Goal: Information Seeking & Learning: Learn about a topic

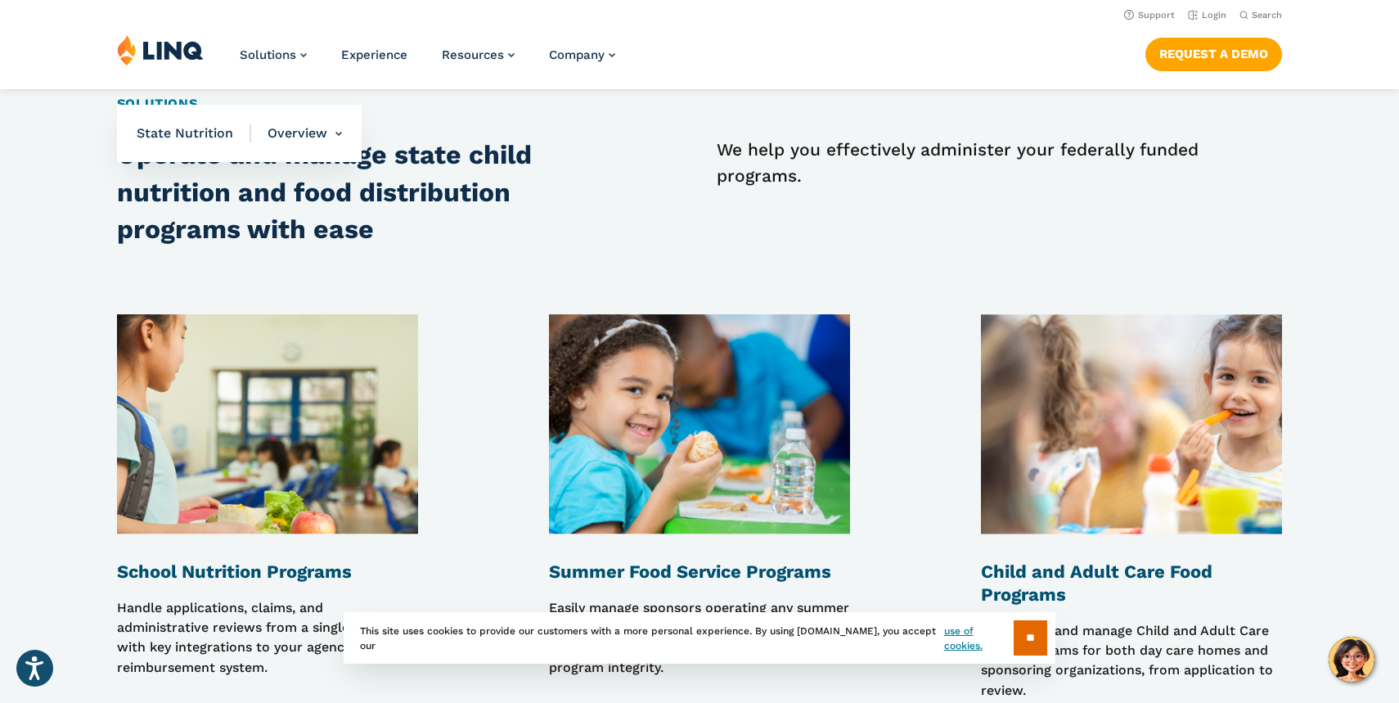
scroll to position [1210, 0]
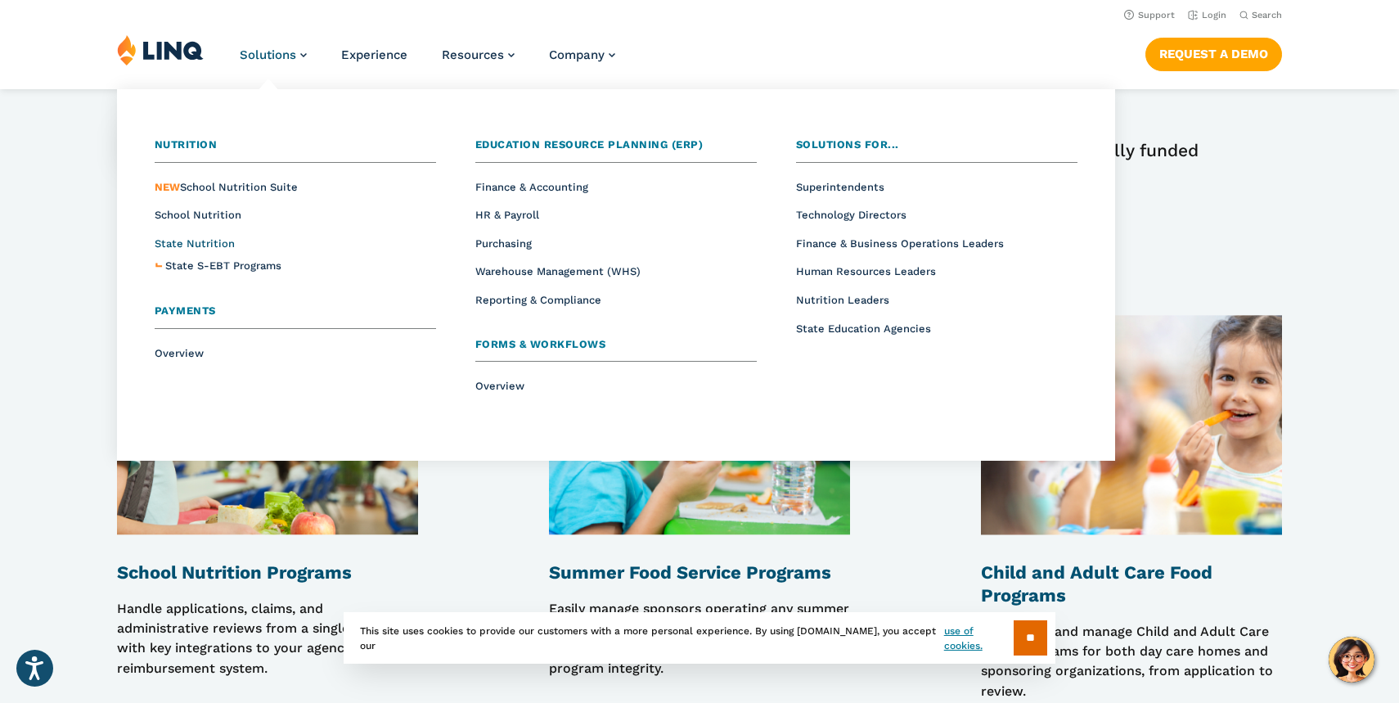
click at [217, 242] on span "State Nutrition" at bounding box center [195, 243] width 80 height 12
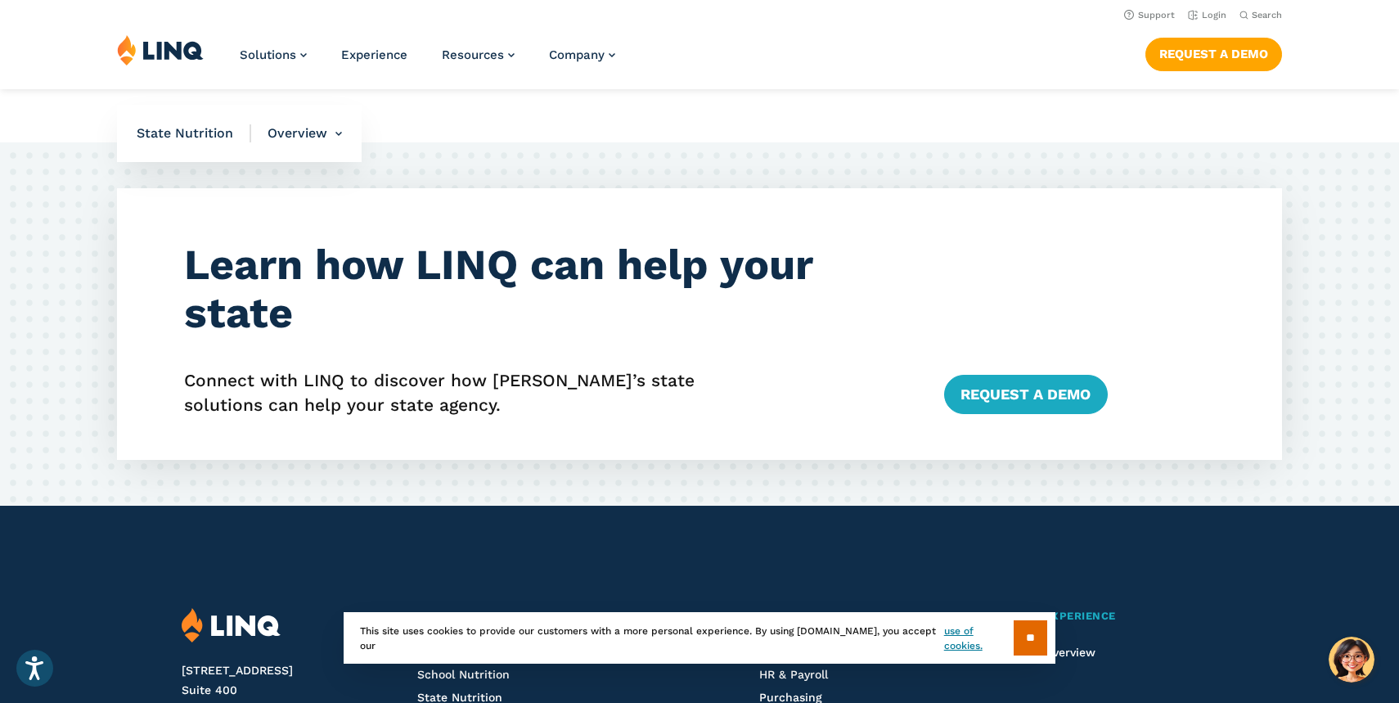
scroll to position [3976, 0]
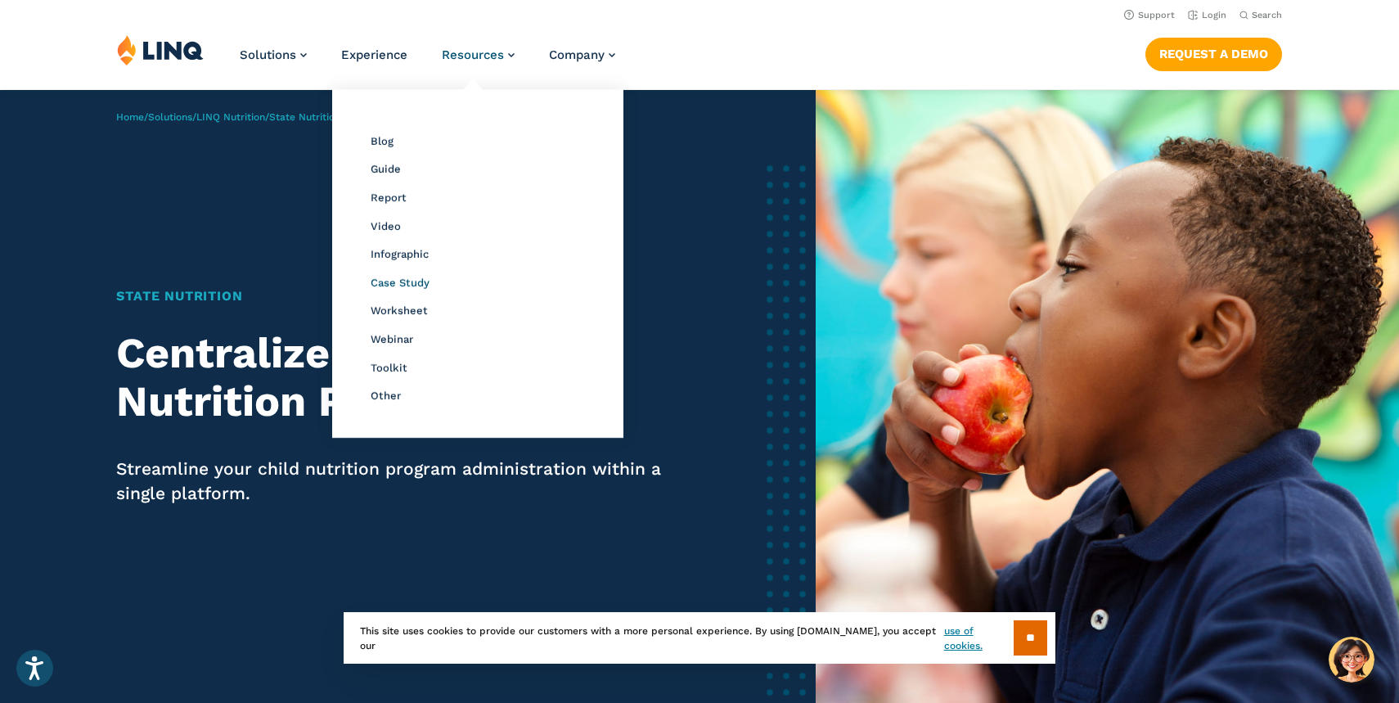
click at [414, 286] on span "Case Study" at bounding box center [400, 283] width 59 height 12
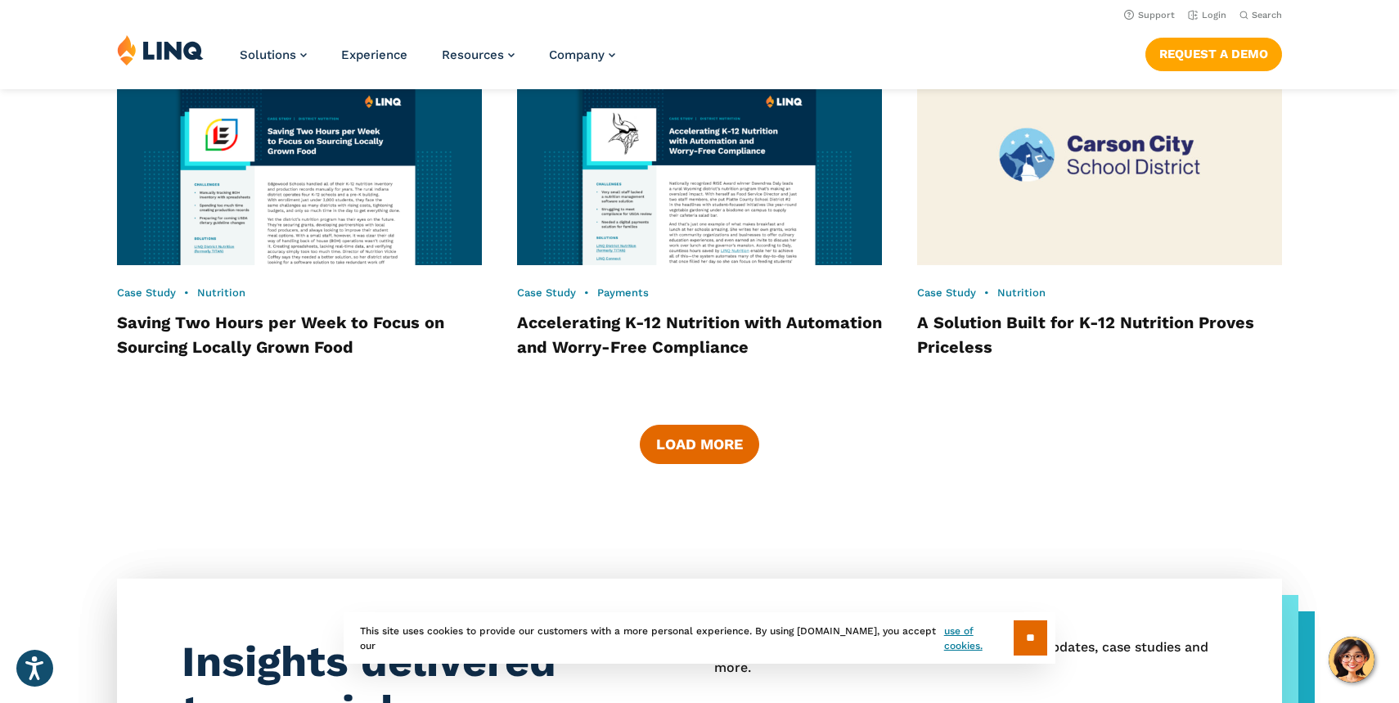
scroll to position [2552, 0]
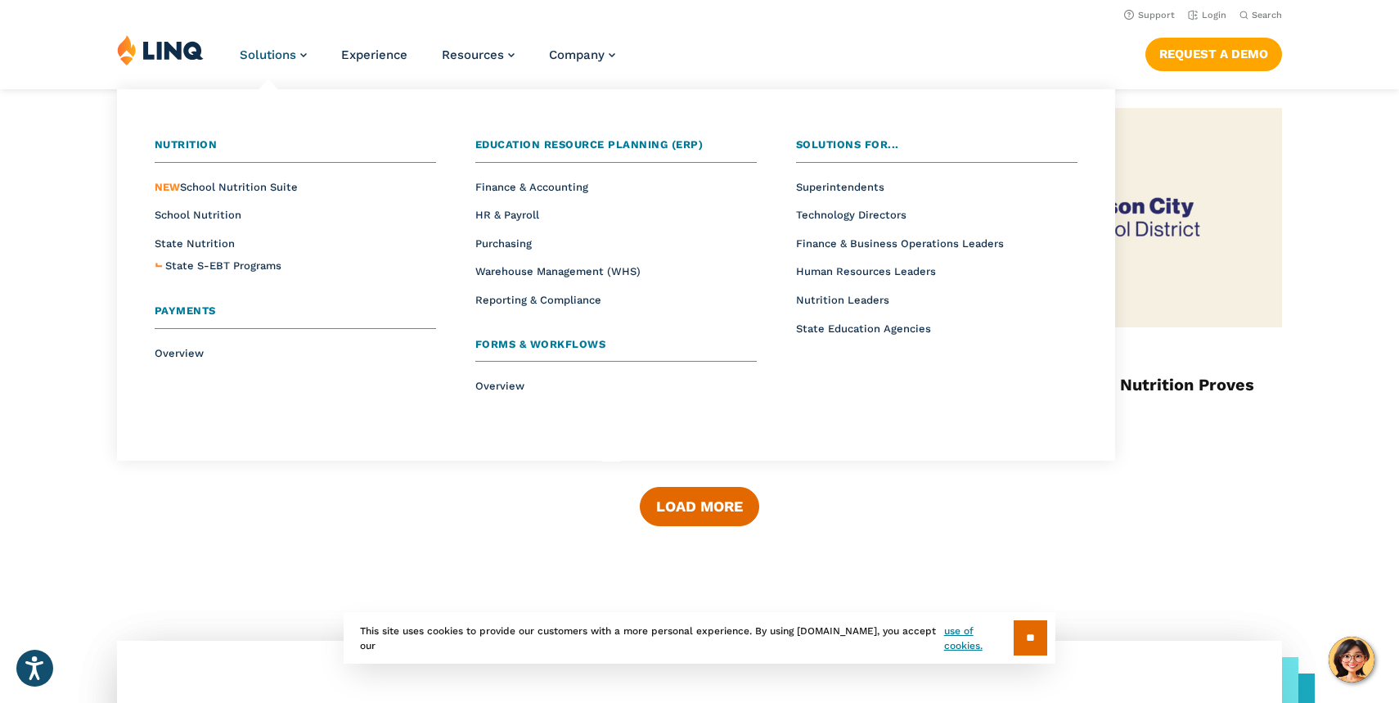
click at [552, 344] on span "Forms & Workflows" at bounding box center [540, 344] width 131 height 12
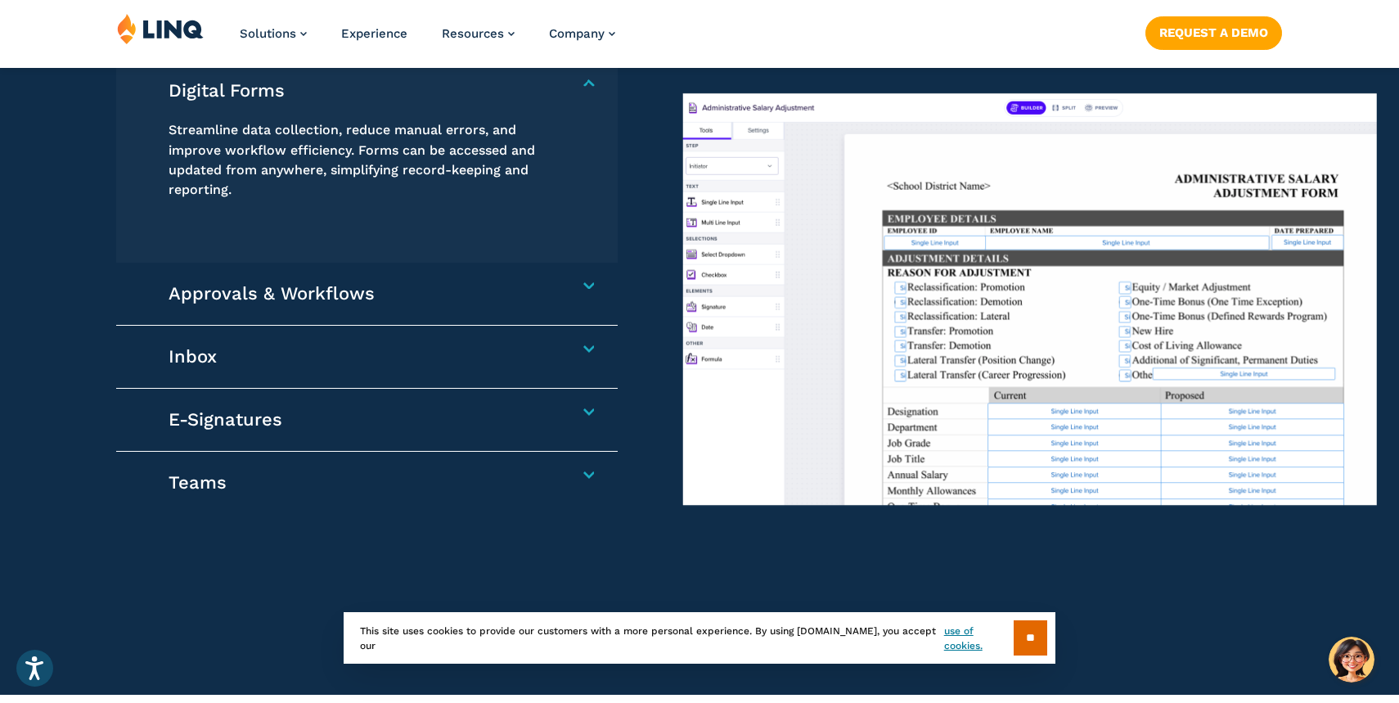
scroll to position [1465, 0]
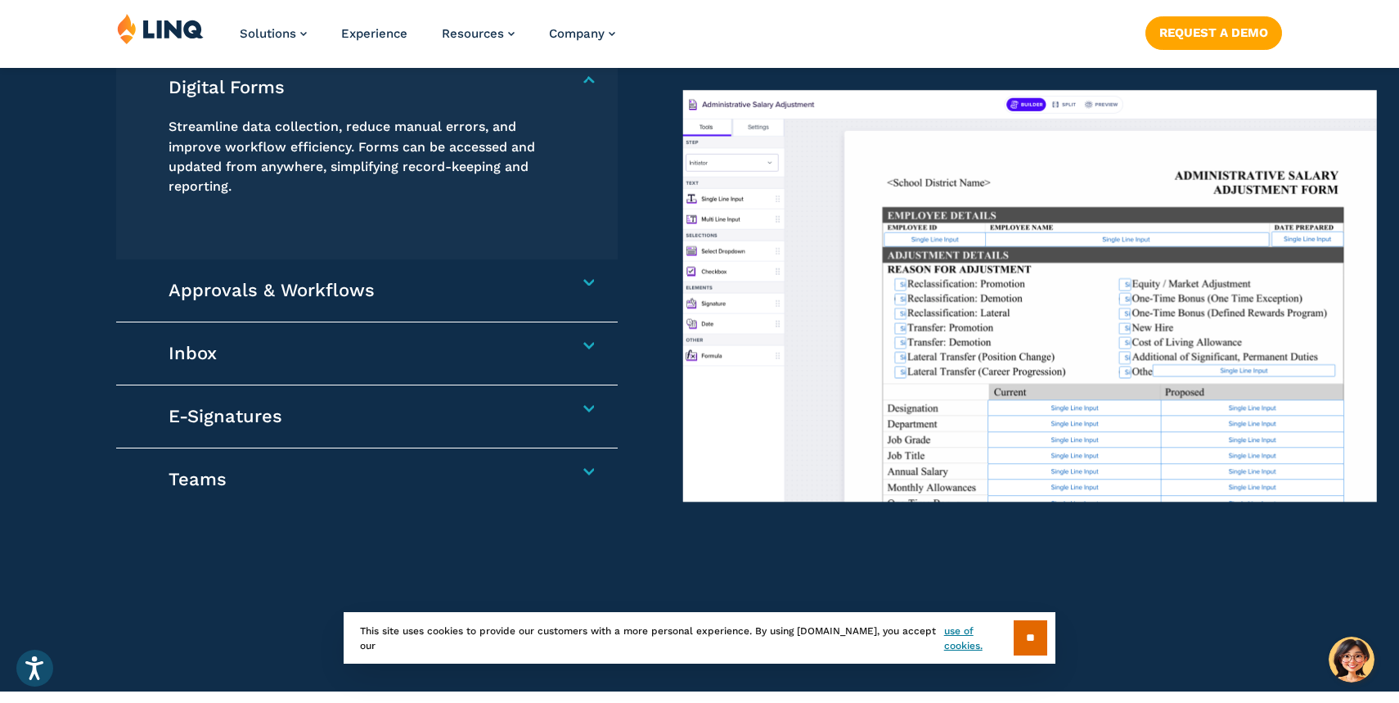
click at [549, 283] on h4 "Approvals & Workflows" at bounding box center [359, 290] width 381 height 23
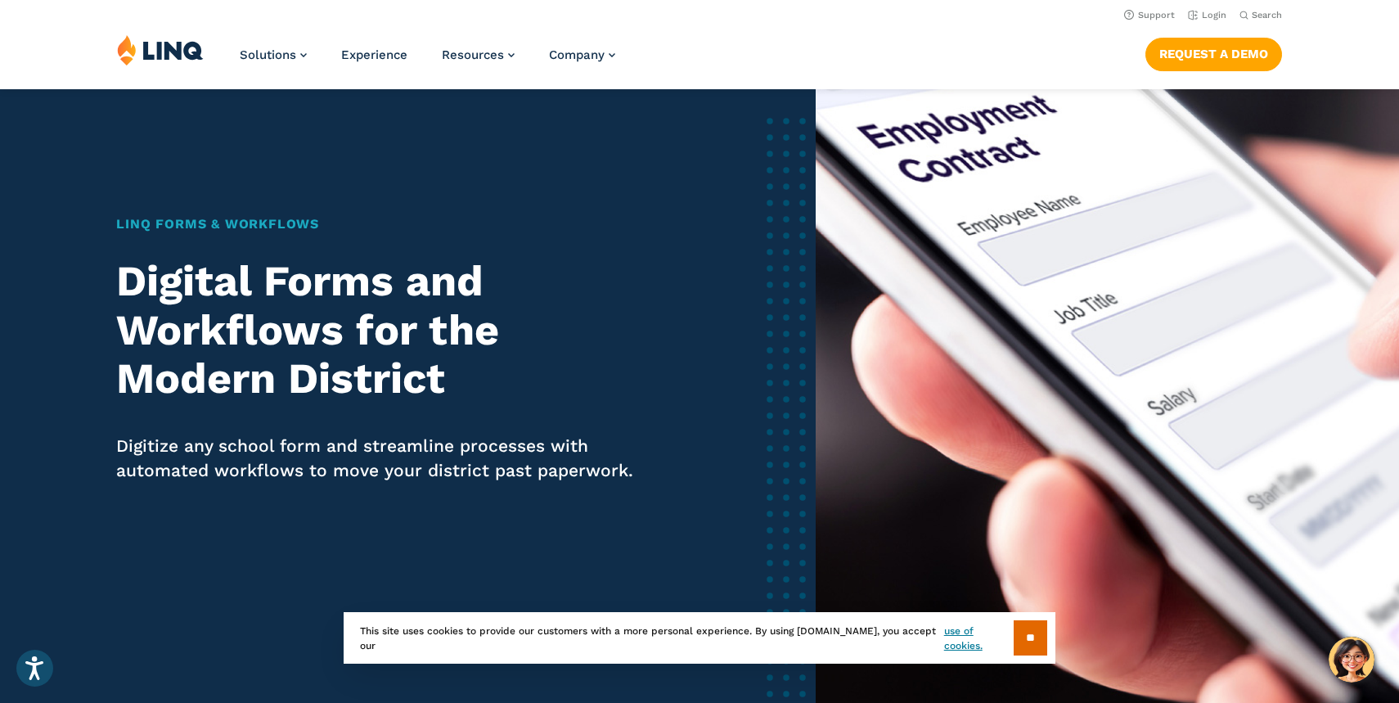
scroll to position [0, 0]
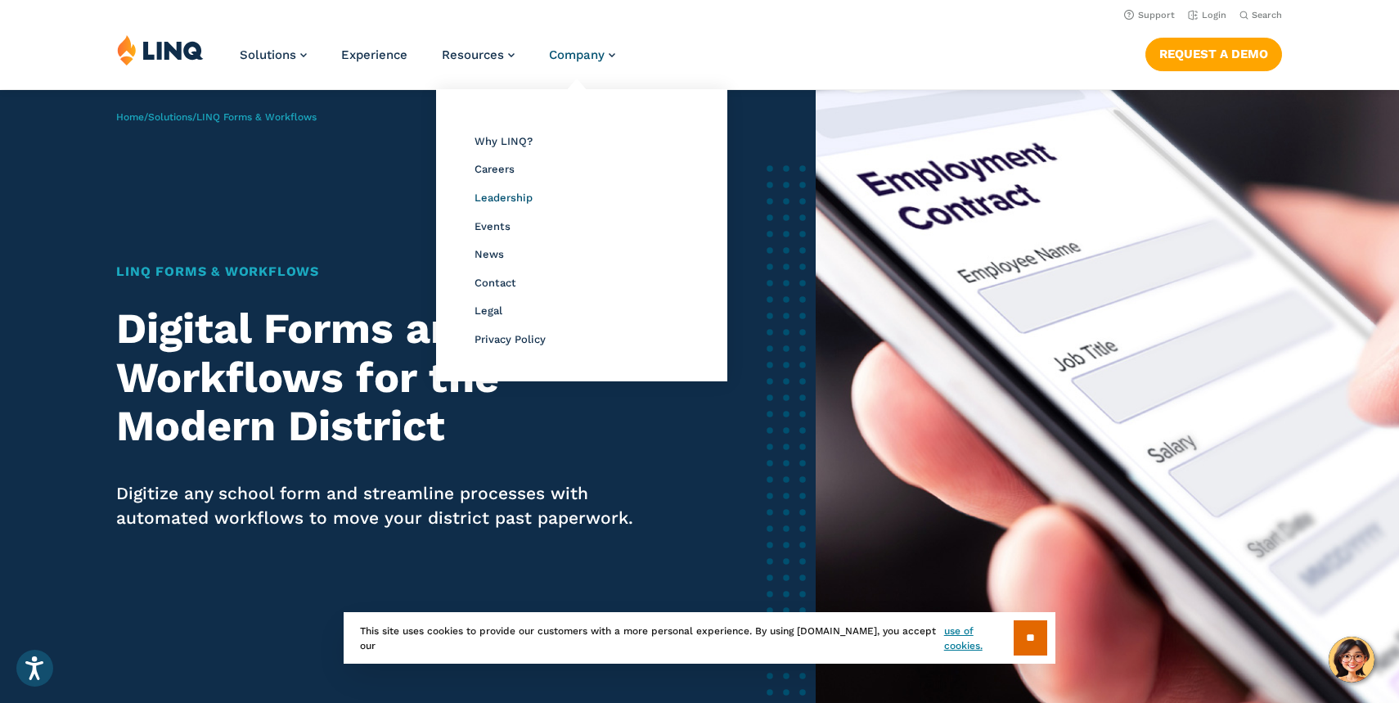
click at [497, 196] on span "Leadership" at bounding box center [504, 197] width 58 height 12
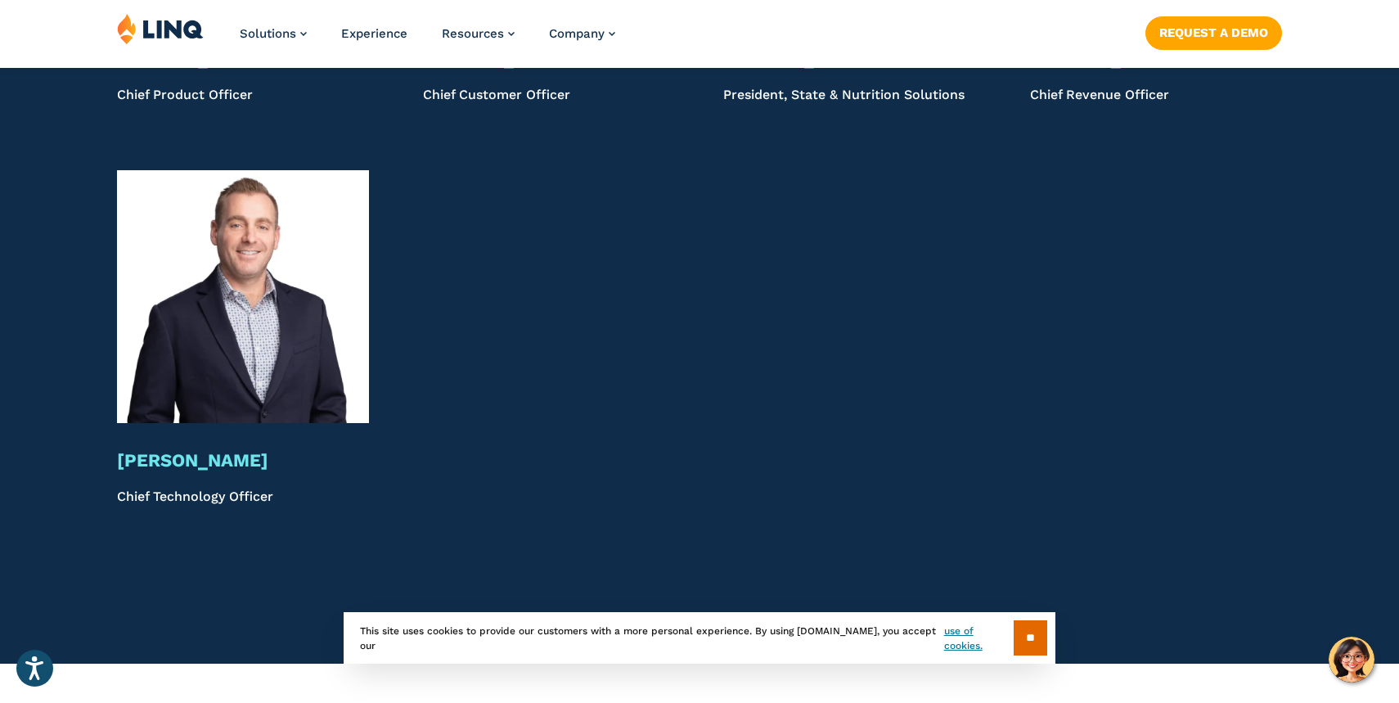
scroll to position [3931, 0]
click at [365, 33] on span "Experience" at bounding box center [374, 33] width 66 height 15
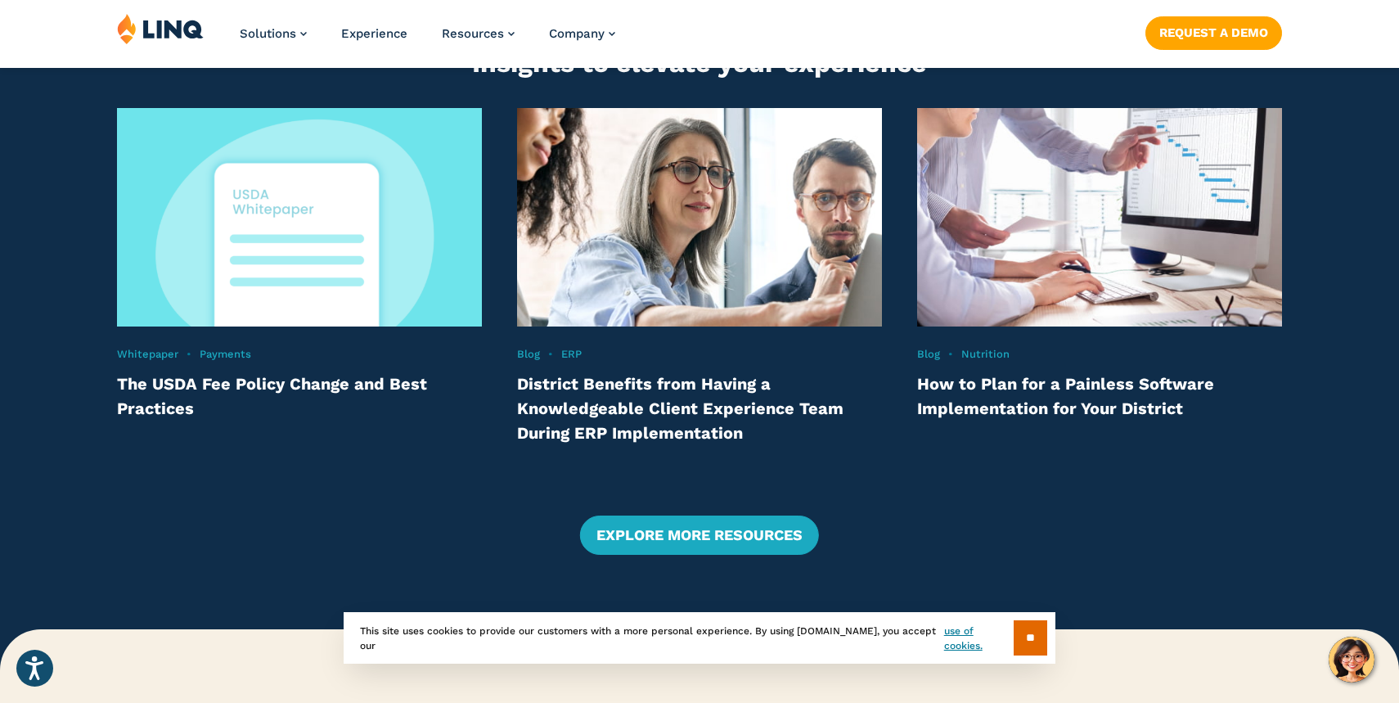
scroll to position [3320, 0]
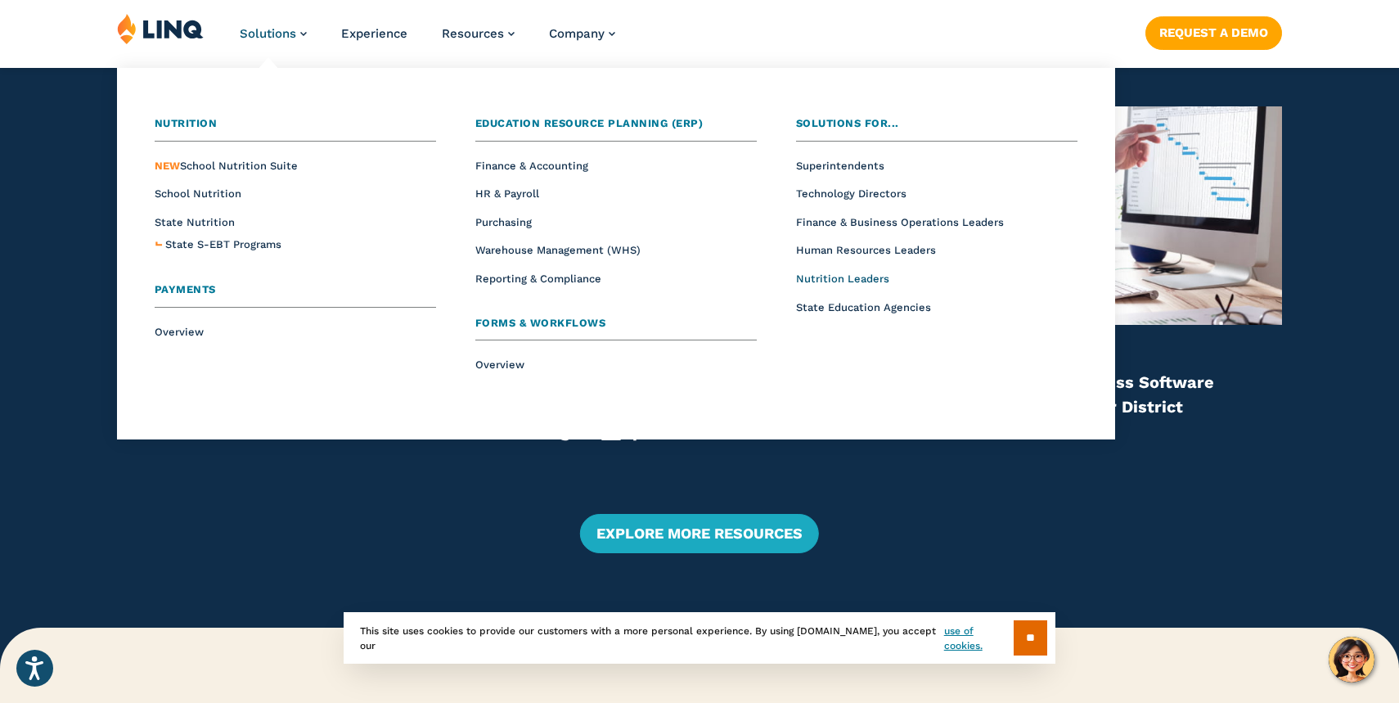
click at [844, 282] on span "Nutrition Leaders" at bounding box center [842, 279] width 93 height 12
